Goal: Contribute content

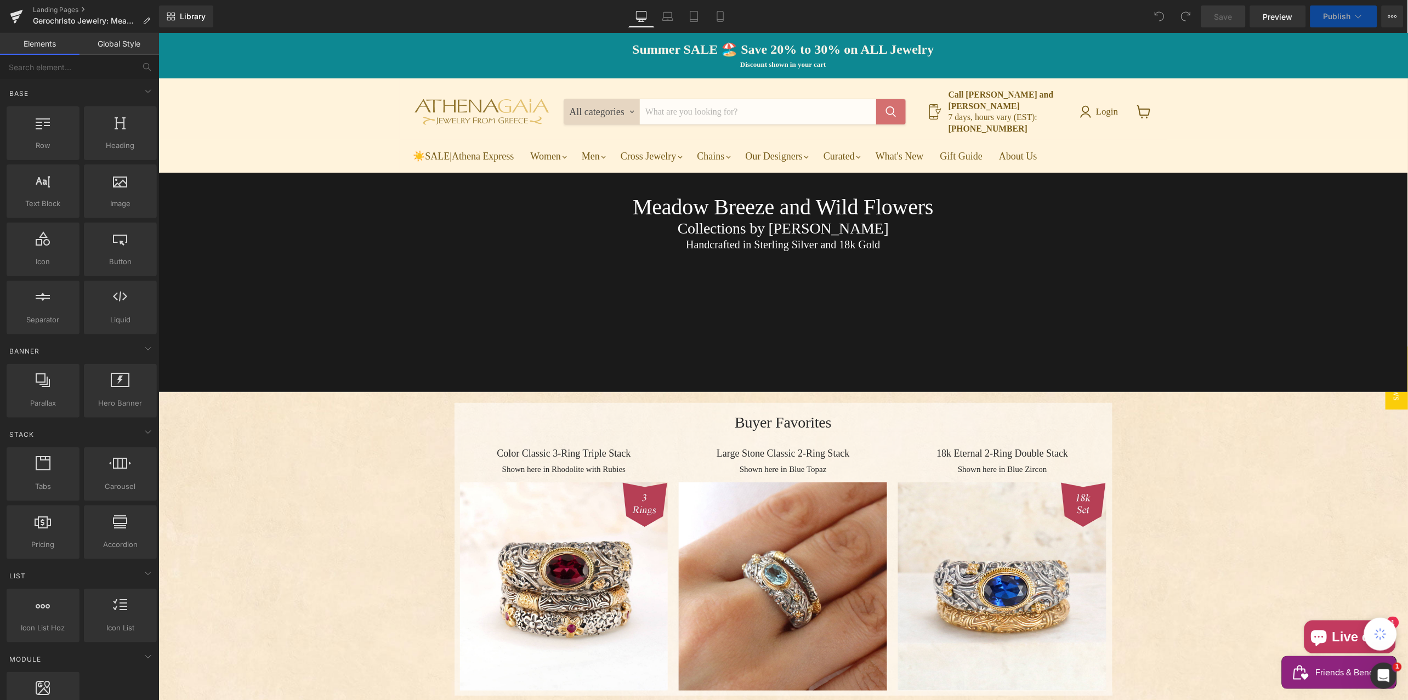
select select "Rhodolite (red)"
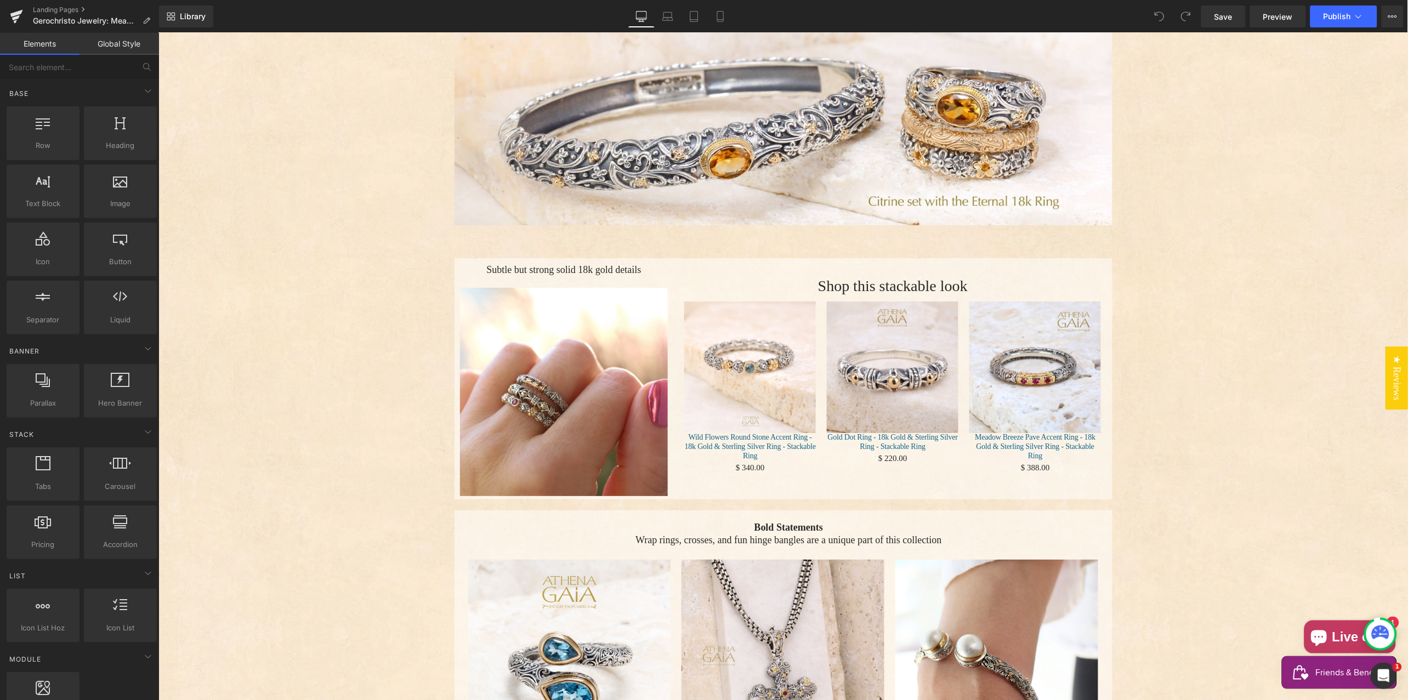
scroll to position [1408, 0]
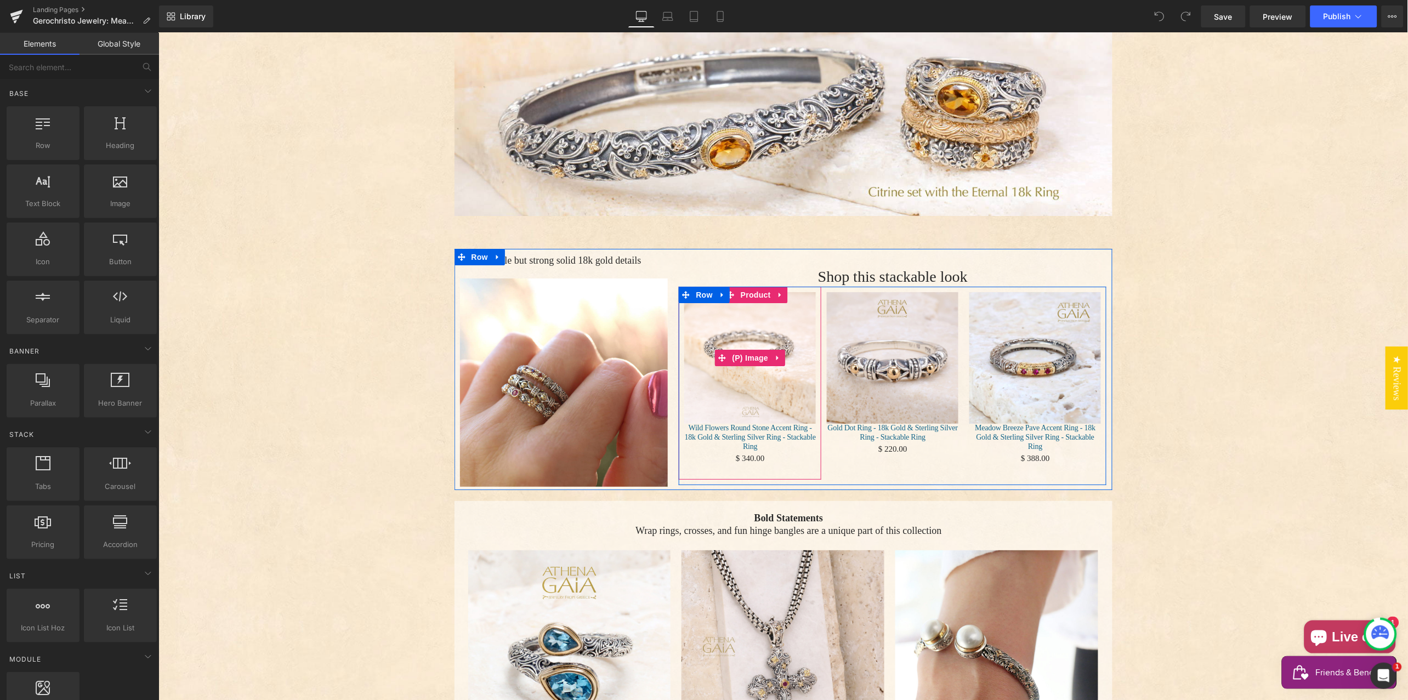
click at [738, 358] on img "Main content" at bounding box center [750, 358] width 132 height 132
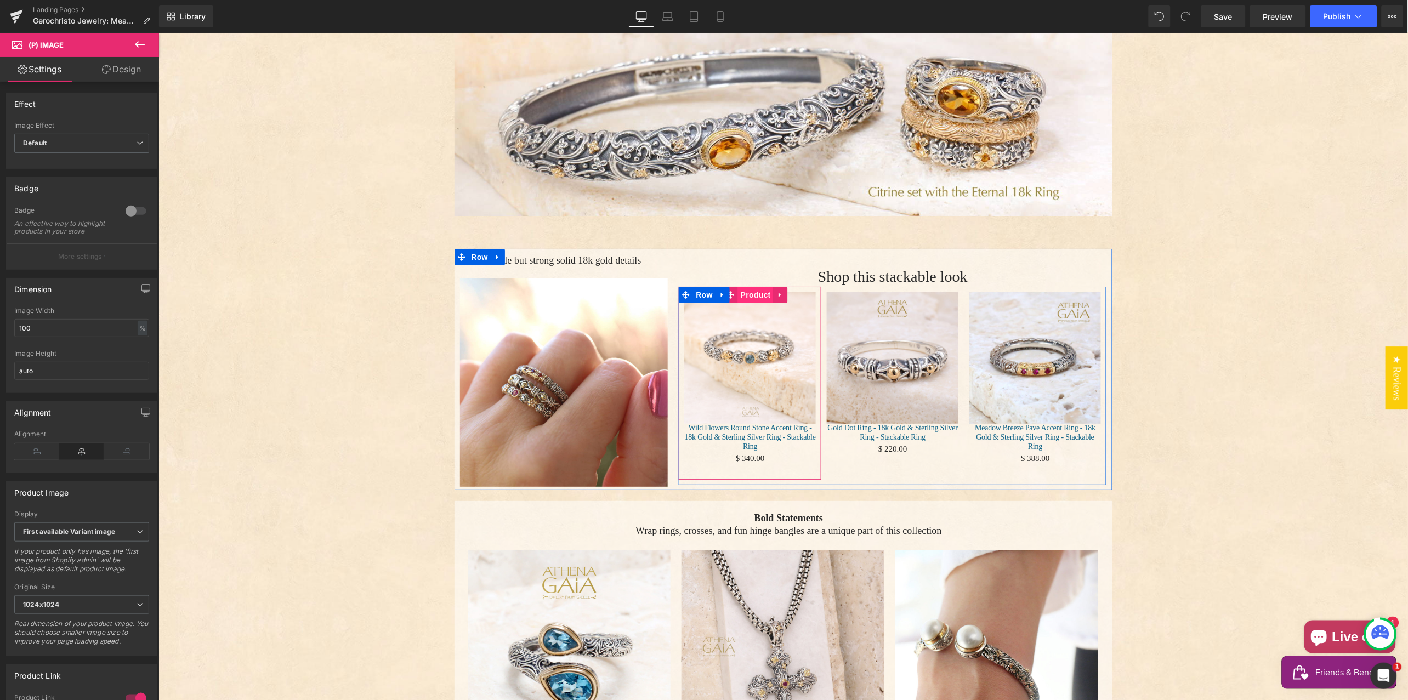
click at [751, 286] on span "Product" at bounding box center [756, 294] width 36 height 16
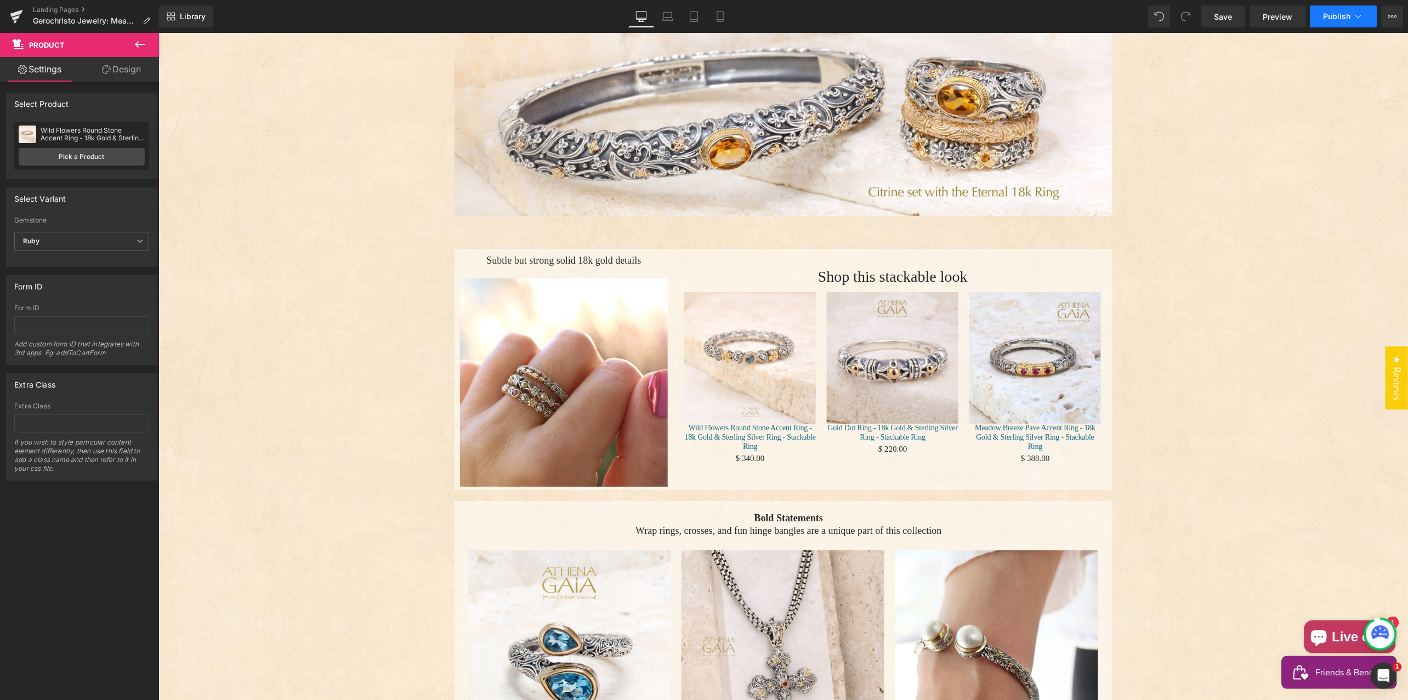
click at [1343, 21] on button "Publish" at bounding box center [1344, 16] width 67 height 22
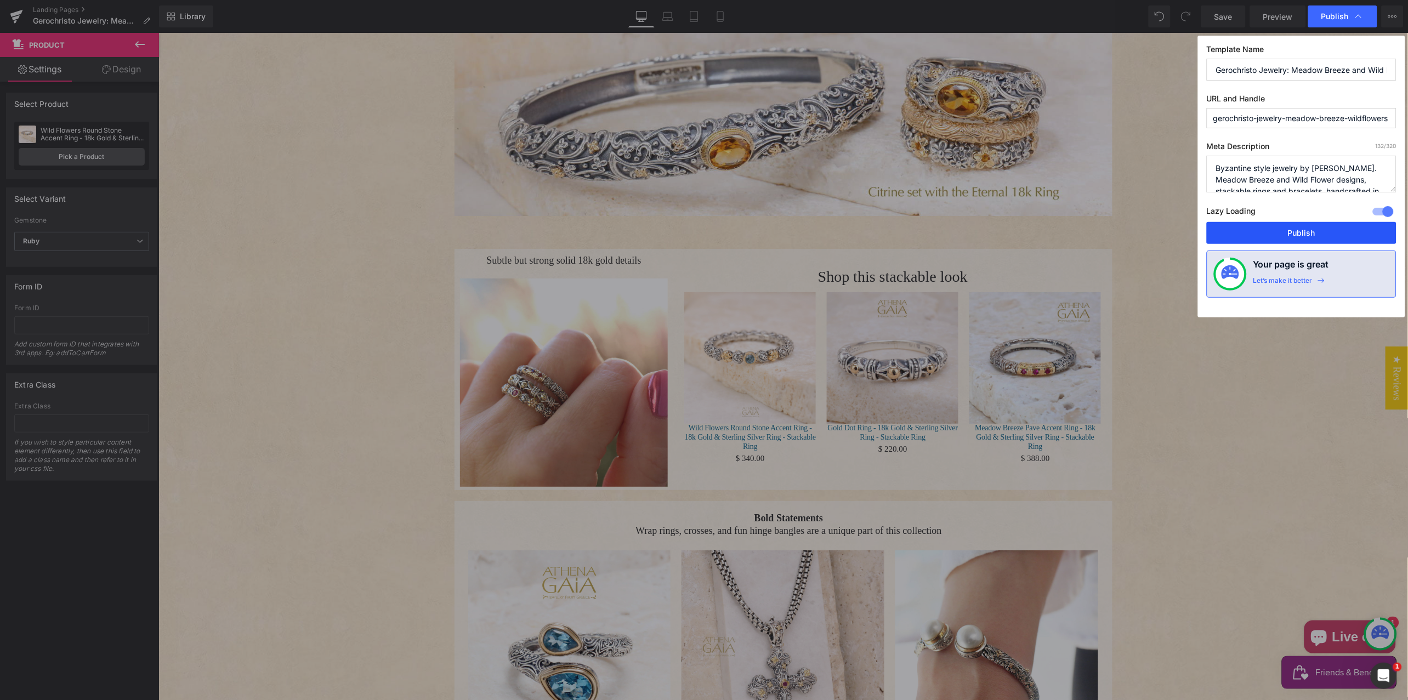
drag, startPoint x: 1295, startPoint y: 237, endPoint x: 198, endPoint y: 253, distance: 1097.0
click at [1295, 237] on button "Publish" at bounding box center [1302, 233] width 190 height 22
